Goal: Task Accomplishment & Management: Manage account settings

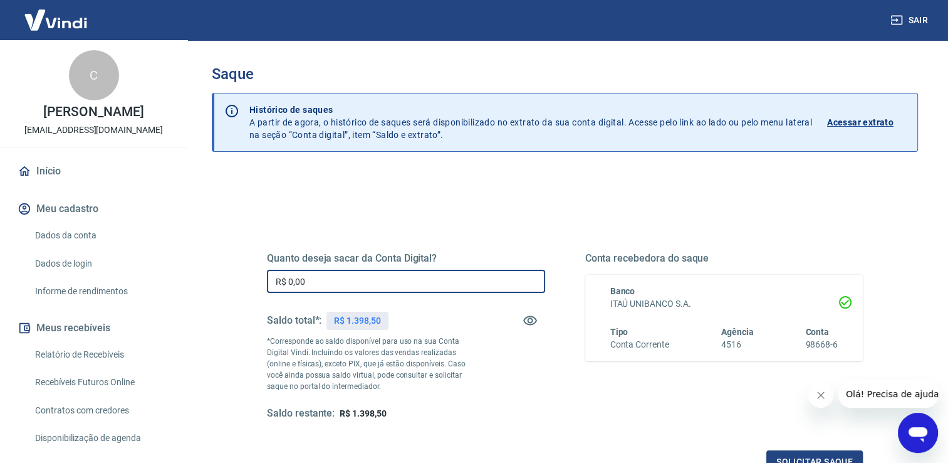
click at [289, 280] on input "R$ 0,00" at bounding box center [406, 281] width 278 height 23
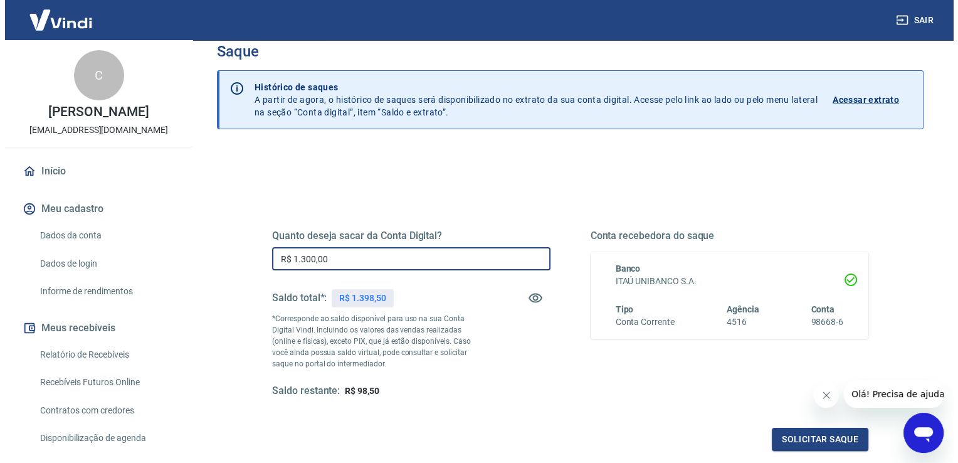
scroll to position [156, 0]
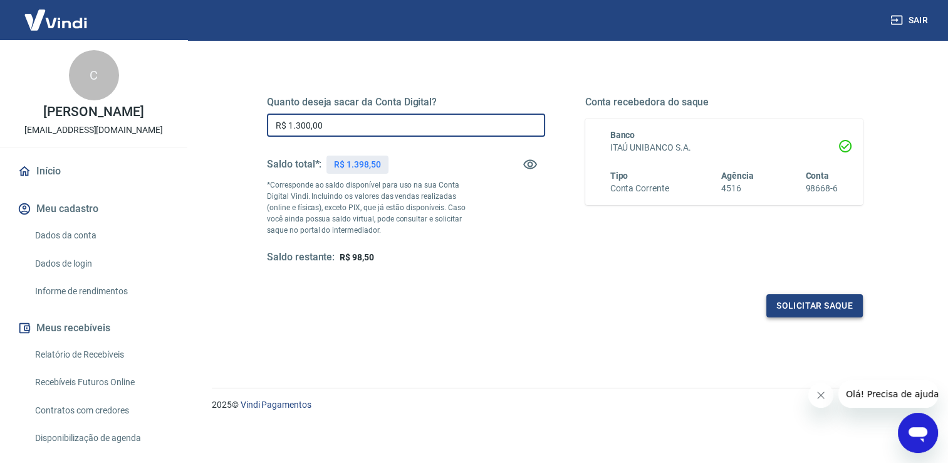
type input "R$ 1.300,00"
click at [797, 300] on button "Solicitar saque" at bounding box center [815, 305] width 97 height 23
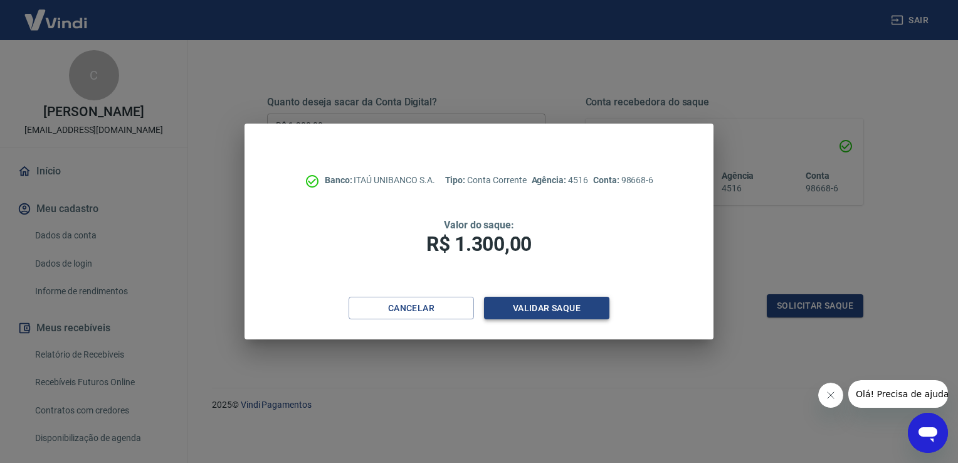
click at [583, 302] on button "Validar saque" at bounding box center [546, 308] width 125 height 23
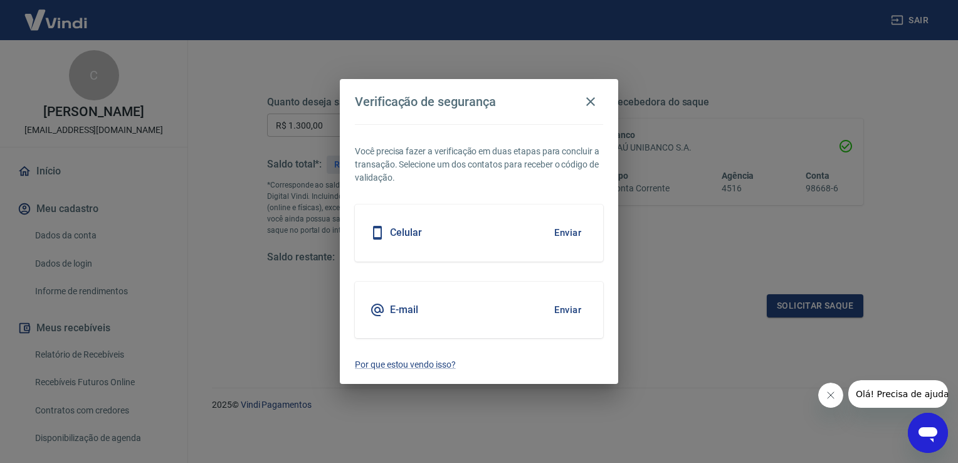
click at [563, 228] on button "Enviar" at bounding box center [567, 232] width 41 height 26
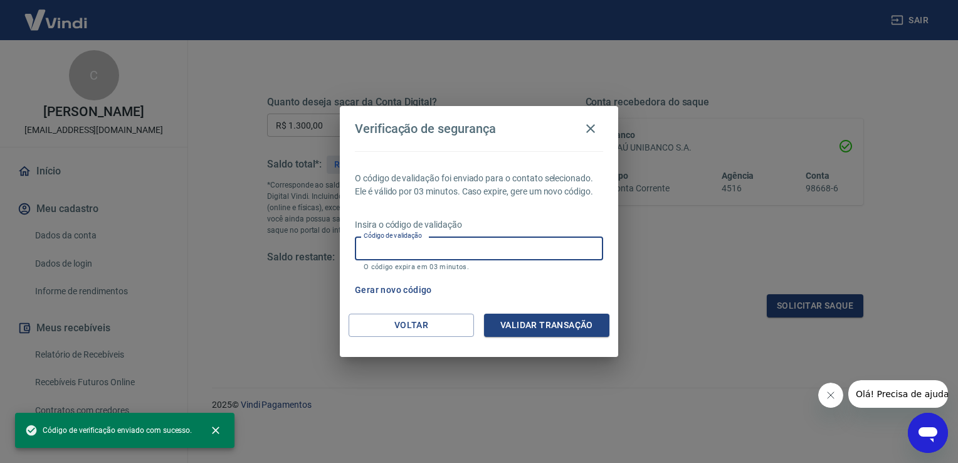
click at [561, 242] on input "Código de validação" at bounding box center [479, 247] width 248 height 23
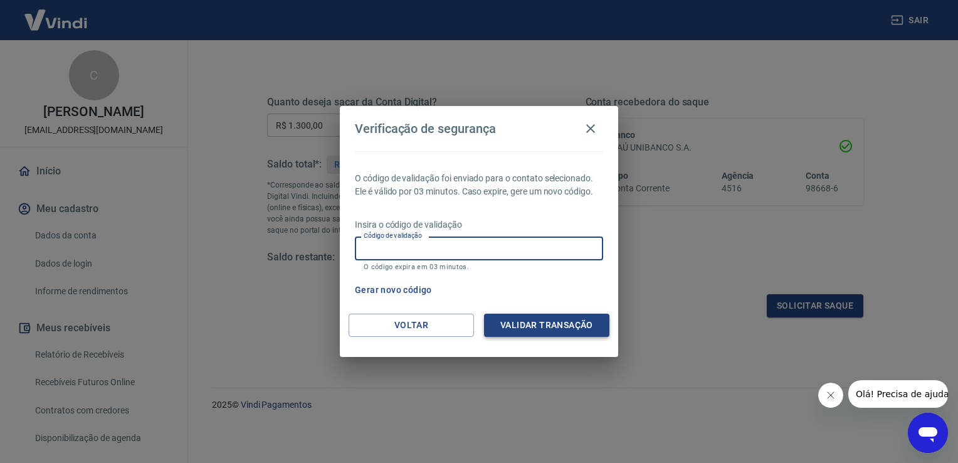
click at [542, 325] on button "Validar transação" at bounding box center [546, 324] width 125 height 23
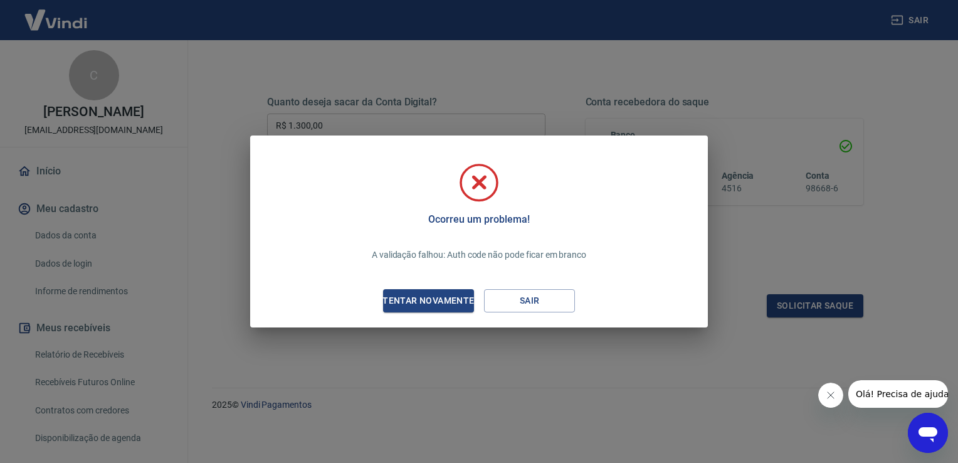
click at [433, 307] on div "Tentar novamente" at bounding box center [428, 301] width 122 height 16
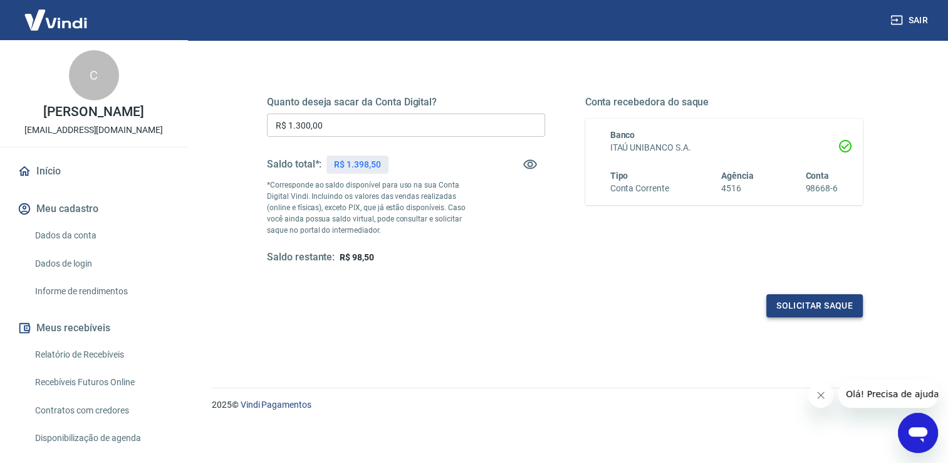
click at [787, 302] on button "Solicitar saque" at bounding box center [815, 305] width 97 height 23
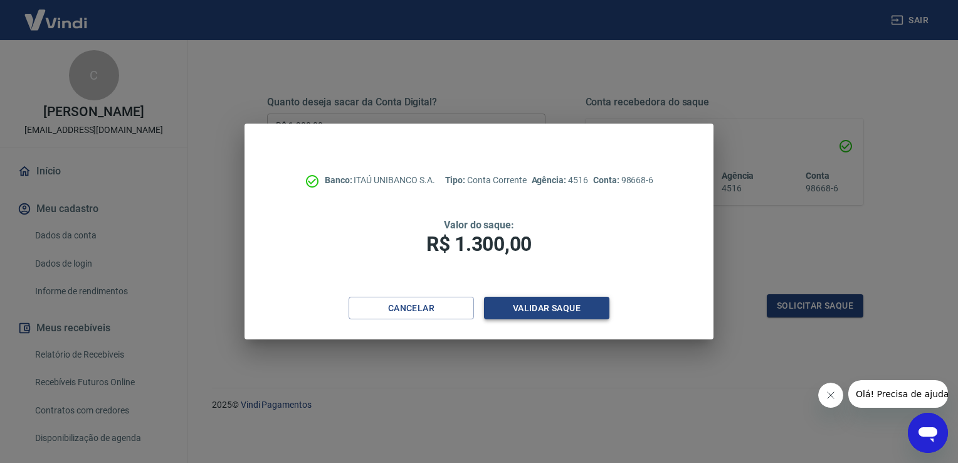
click at [548, 308] on button "Validar saque" at bounding box center [546, 308] width 125 height 23
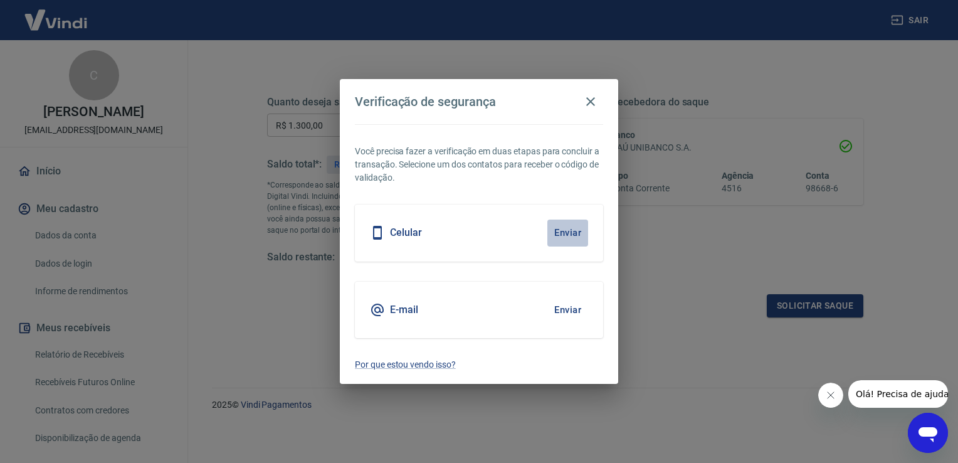
click at [556, 239] on button "Enviar" at bounding box center [567, 232] width 41 height 26
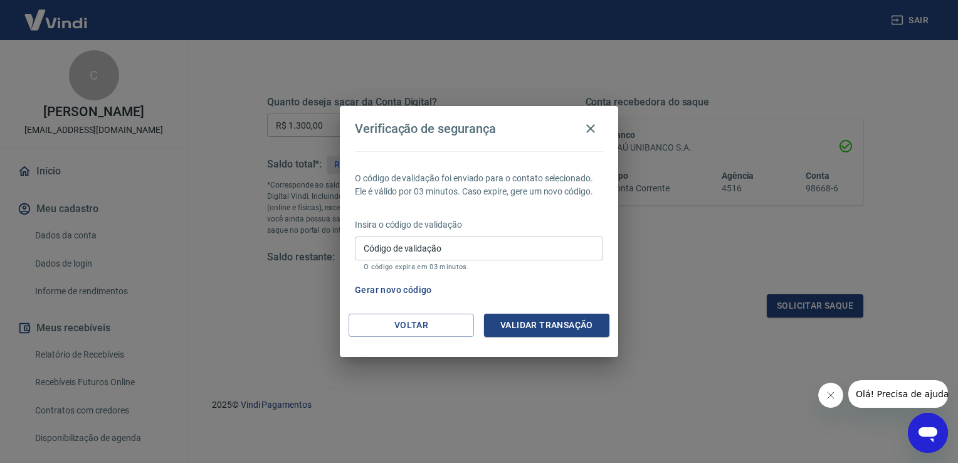
click at [559, 244] on input "Código de validação" at bounding box center [479, 247] width 248 height 23
type input "452214"
click at [574, 329] on button "Validar transação" at bounding box center [546, 324] width 125 height 23
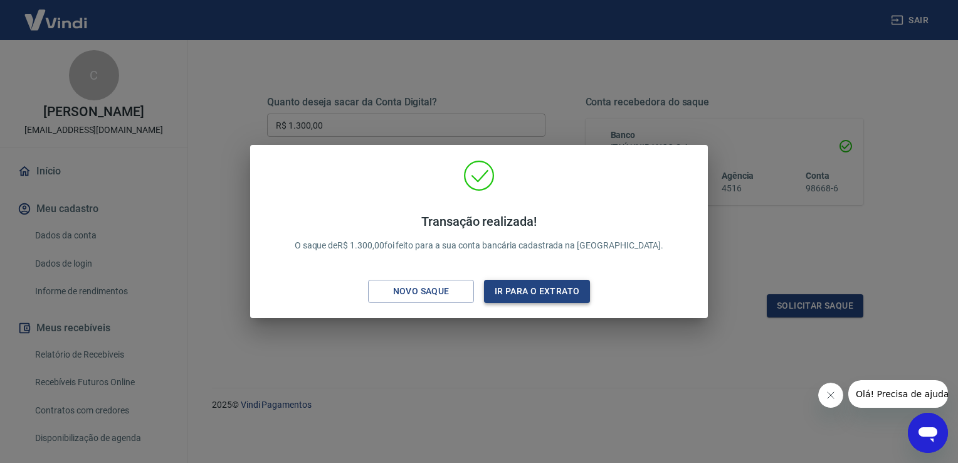
click at [551, 296] on button "Ir para o extrato" at bounding box center [537, 291] width 106 height 23
